Goal: Task Accomplishment & Management: Manage account settings

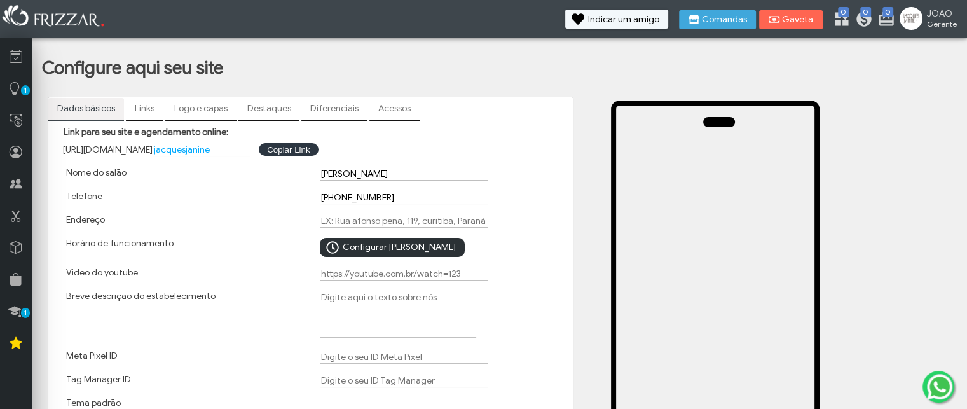
click at [376, 250] on span "Configurar [PERSON_NAME]" at bounding box center [399, 247] width 113 height 19
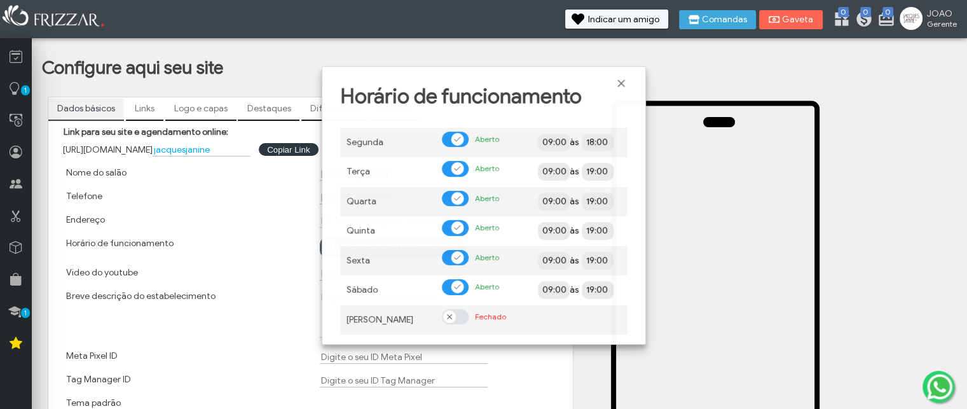
scroll to position [8, 6]
click at [623, 81] on span "Fechar" at bounding box center [621, 83] width 13 height 13
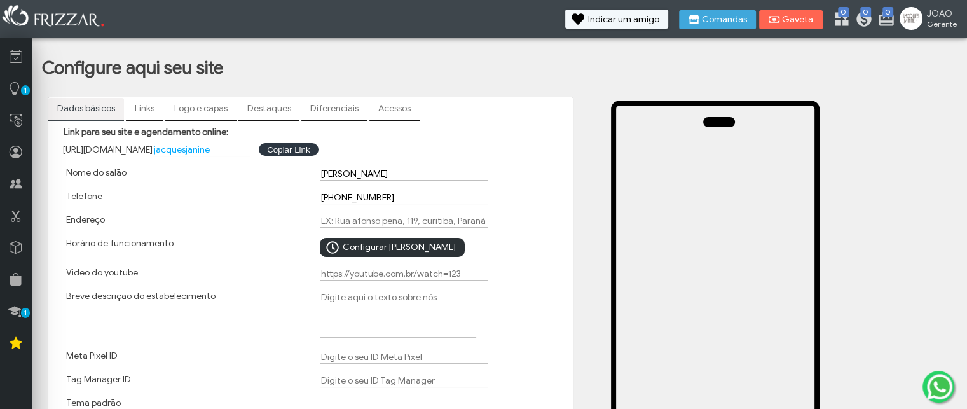
click at [364, 253] on span "Configurar [PERSON_NAME]" at bounding box center [399, 247] width 113 height 19
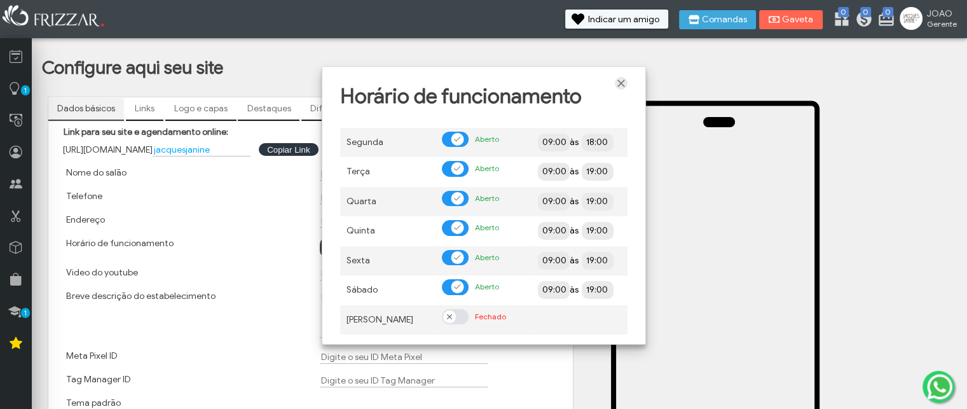
click at [618, 82] on span "Fechar" at bounding box center [621, 83] width 13 height 13
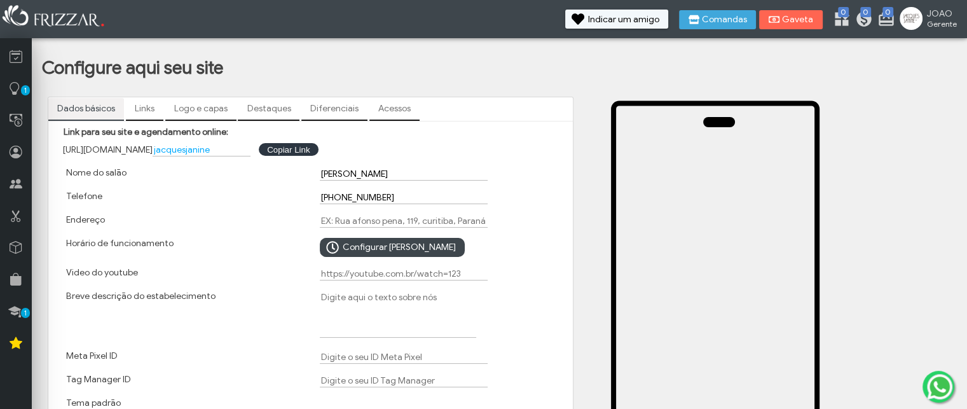
click at [145, 106] on link "Links" at bounding box center [144, 109] width 37 height 22
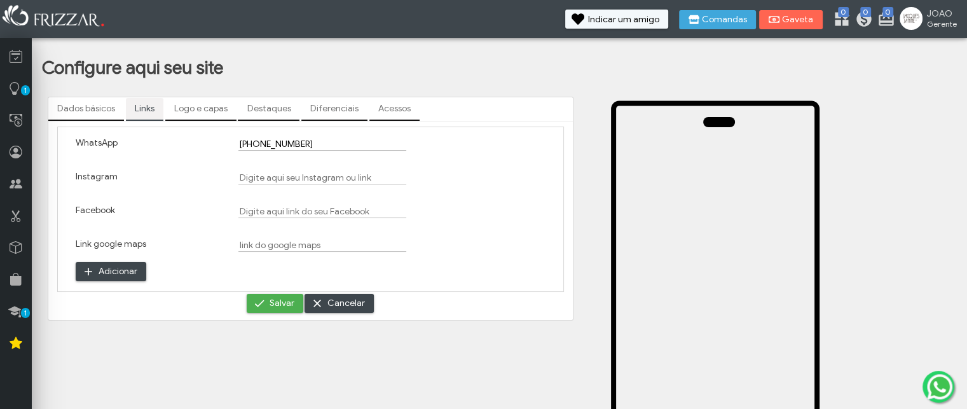
click at [194, 103] on link "Logo e capas" at bounding box center [200, 109] width 71 height 22
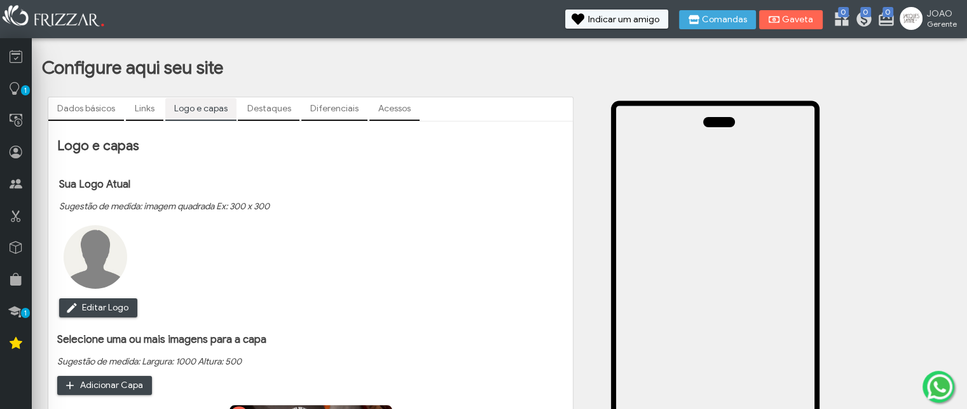
click at [267, 104] on link "Destaques" at bounding box center [269, 109] width 62 height 22
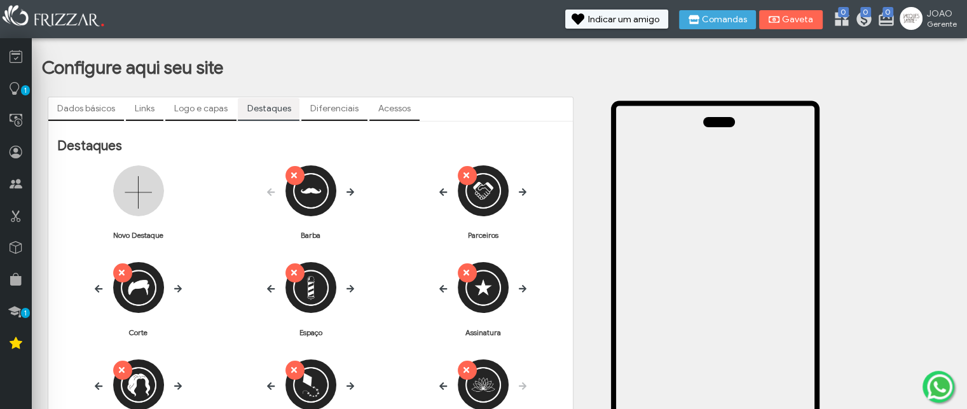
click at [93, 109] on link "Dados básicos" at bounding box center [86, 109] width 76 height 22
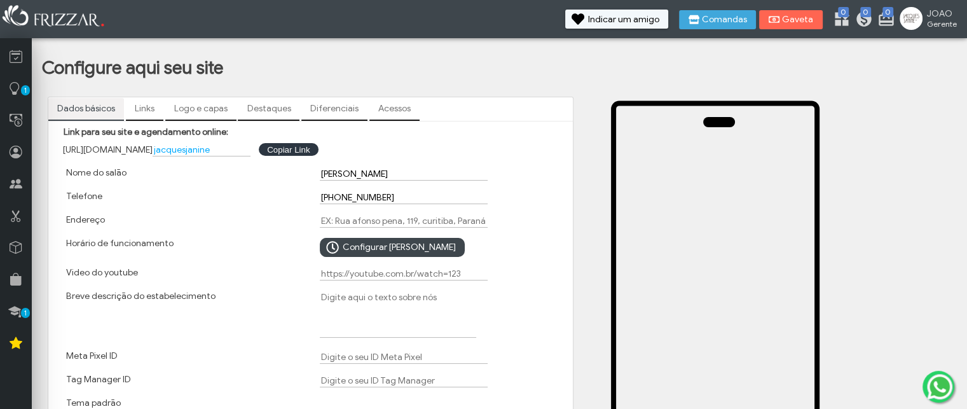
scroll to position [127, 0]
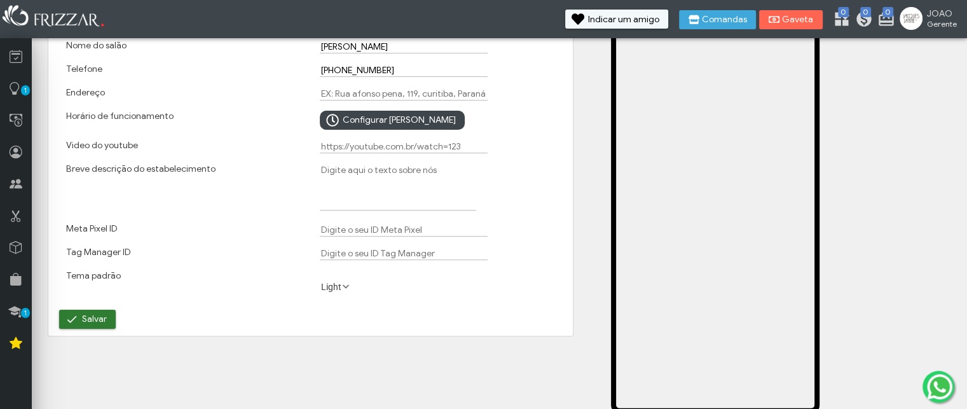
click at [111, 329] on button "Salvar" at bounding box center [87, 319] width 57 height 19
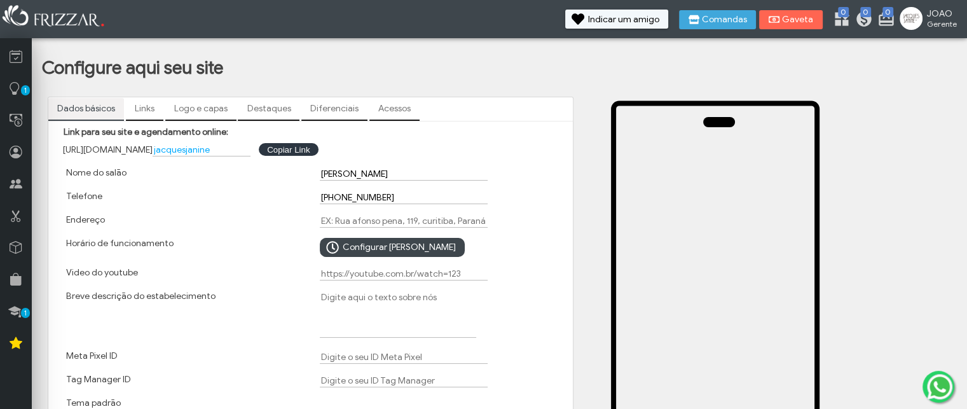
click at [941, 17] on span "JOAO" at bounding box center [942, 13] width 30 height 11
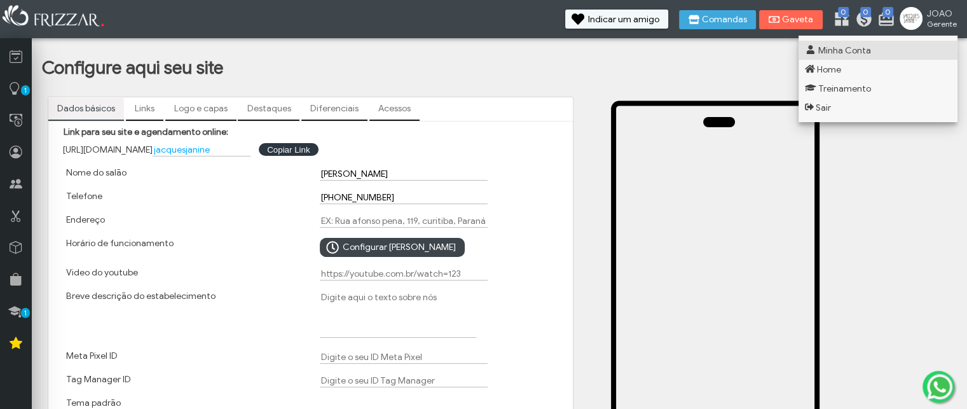
click at [857, 56] on span "Minha Conta" at bounding box center [844, 50] width 53 height 11
